Goal: Entertainment & Leisure: Consume media (video, audio)

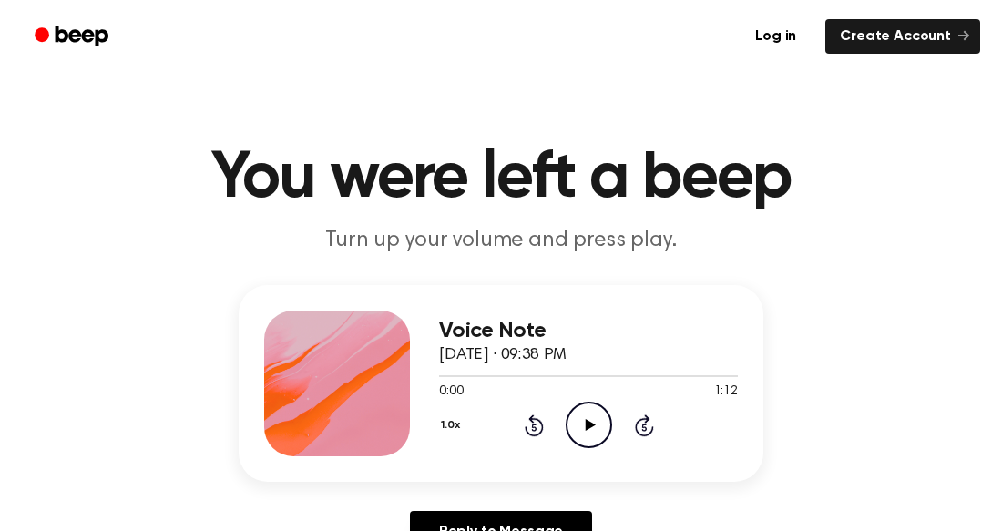
click at [593, 386] on div "0:00 1:12" at bounding box center [588, 392] width 299 height 19
click at [577, 423] on icon "Play Audio" at bounding box center [589, 425] width 46 height 46
click at [600, 419] on icon "Play Audio" at bounding box center [589, 425] width 46 height 46
click at [568, 414] on circle at bounding box center [588, 425] width 45 height 45
